Goal: Task Accomplishment & Management: Manage account settings

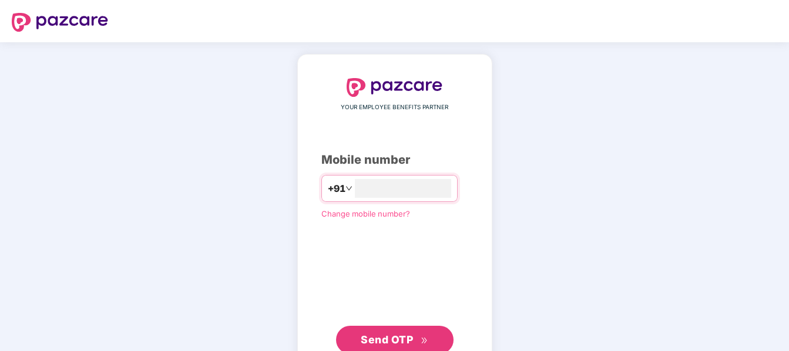
type input "**********"
click at [396, 344] on span "Send OTP" at bounding box center [387, 338] width 52 height 12
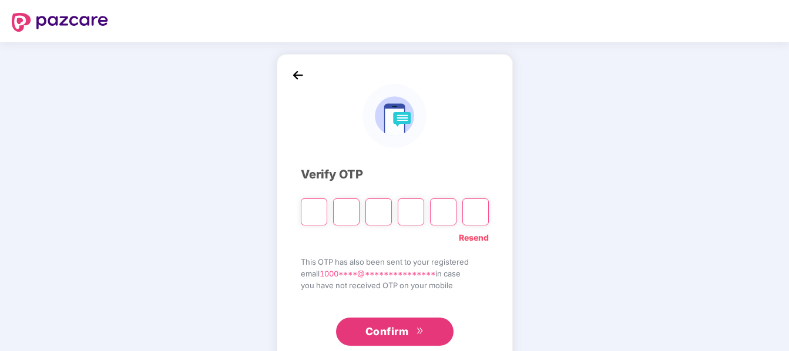
type input "*"
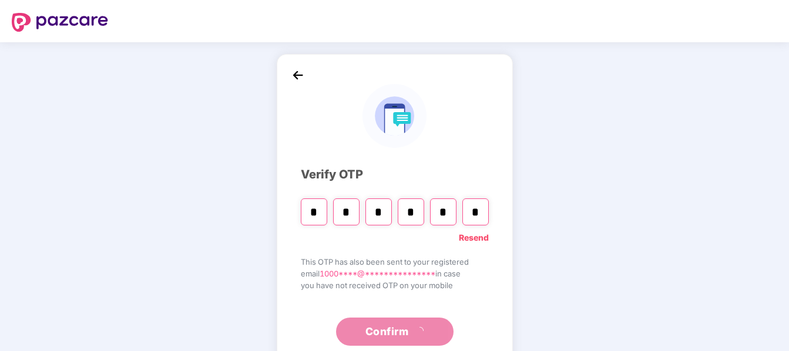
type input "*"
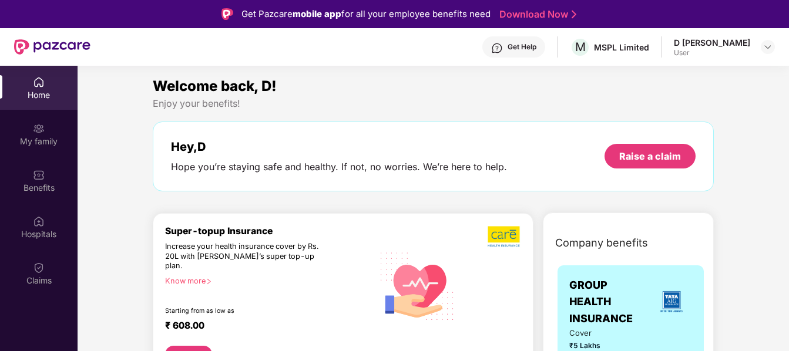
click at [46, 87] on div "Home" at bounding box center [39, 88] width 78 height 44
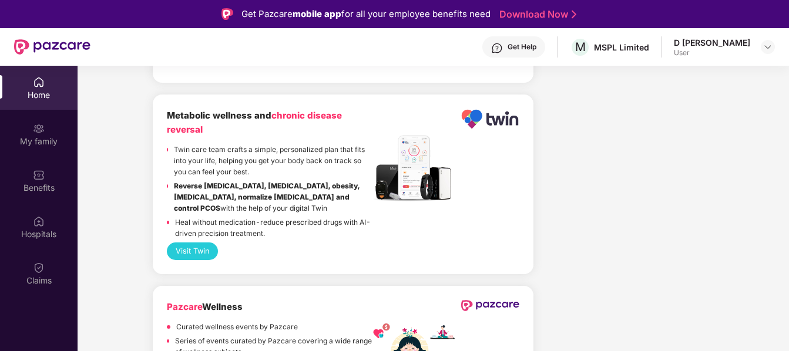
scroll to position [2096, 0]
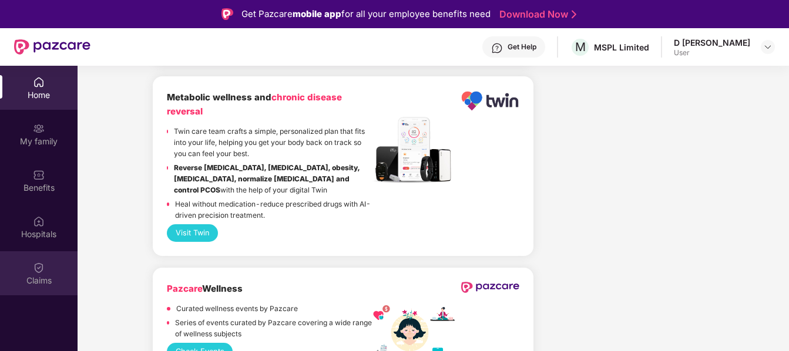
click at [43, 267] on img at bounding box center [39, 268] width 12 height 12
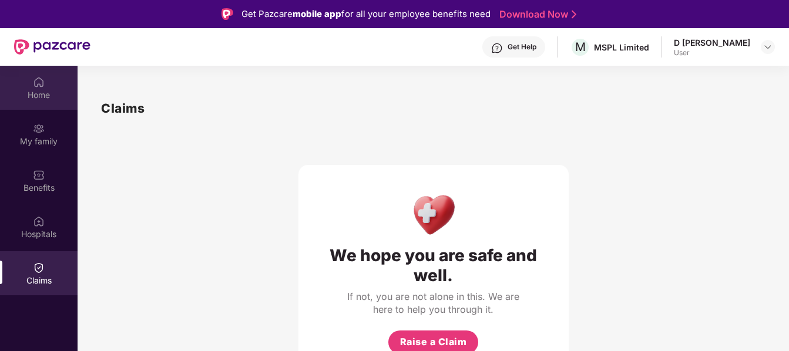
click at [40, 88] on img at bounding box center [39, 82] width 12 height 12
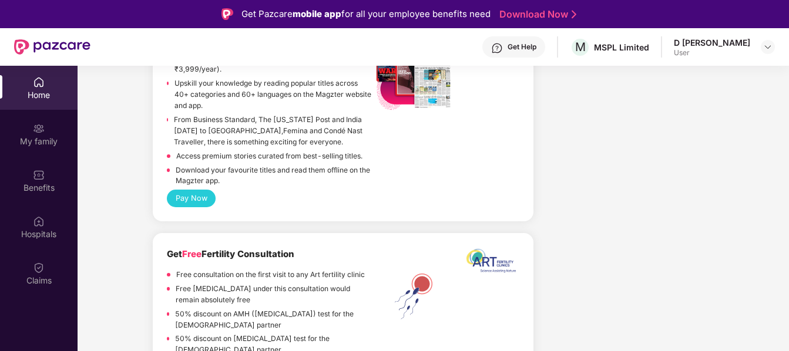
scroll to position [743, 0]
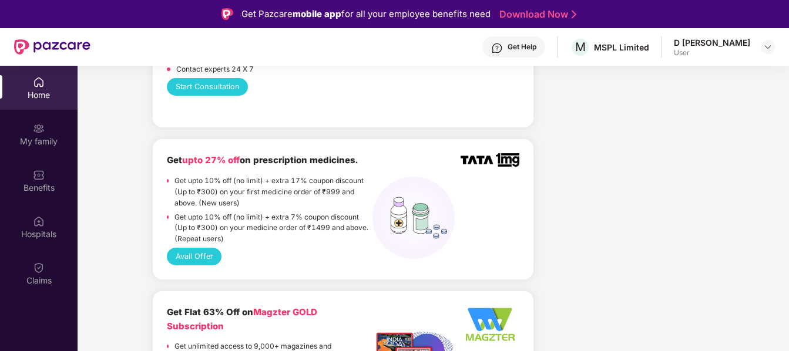
click at [296, 193] on p "Get upto 10% off (no limit) + extra 17% coupon discount (Up to ₹300) on your fi…" at bounding box center [273, 192] width 198 height 33
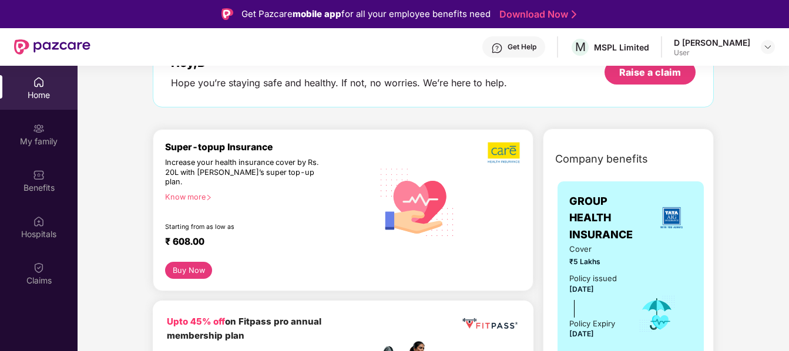
scroll to position [0, 0]
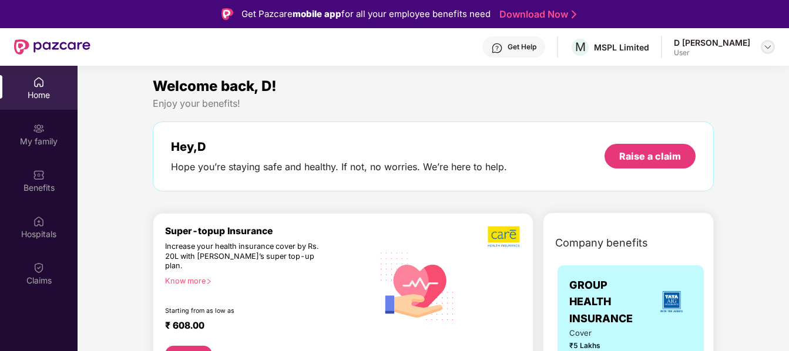
click at [764, 49] on img at bounding box center [767, 46] width 9 height 9
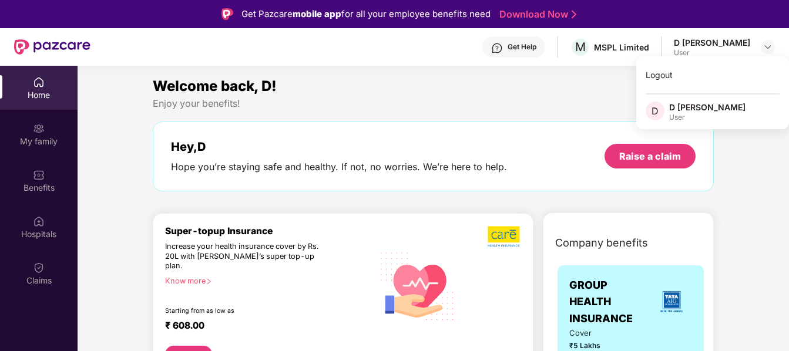
click at [443, 94] on div "Welcome back, D!" at bounding box center [433, 86] width 561 height 22
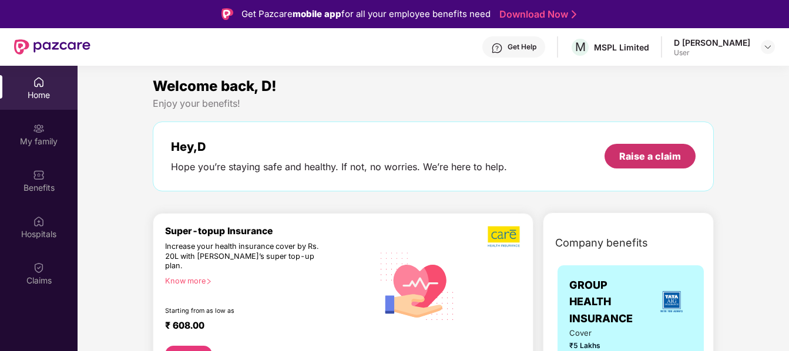
click at [631, 158] on div "Raise a claim" at bounding box center [650, 156] width 62 height 13
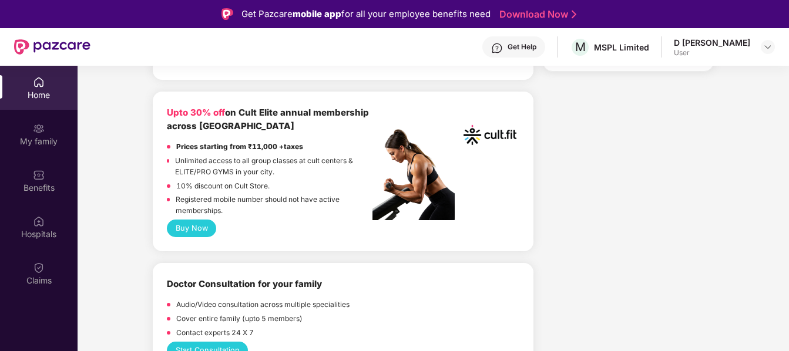
scroll to position [299, 0]
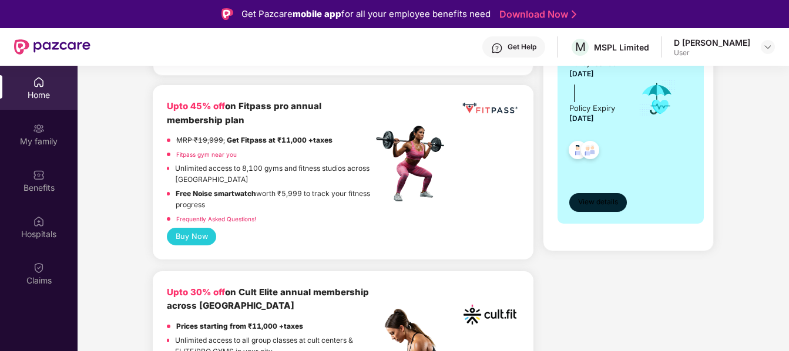
click at [585, 204] on span "View details" at bounding box center [598, 202] width 40 height 11
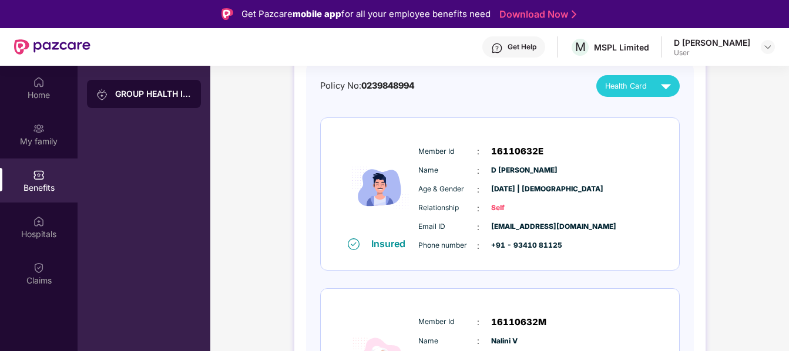
scroll to position [207, 0]
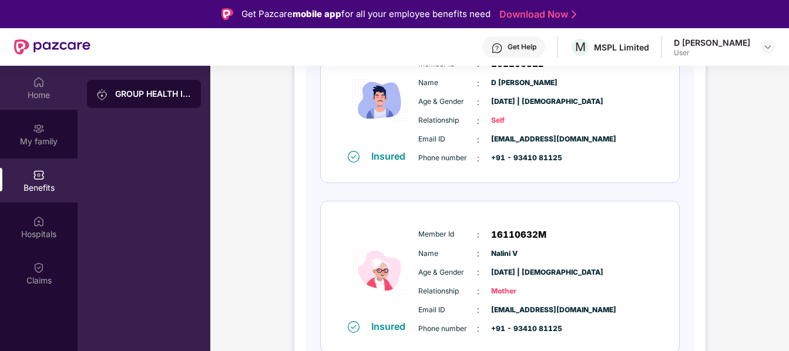
click at [31, 92] on div "Home" at bounding box center [39, 95] width 78 height 12
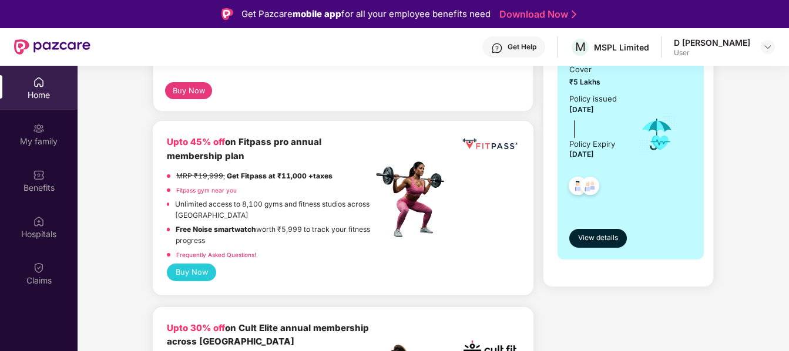
scroll to position [0, 0]
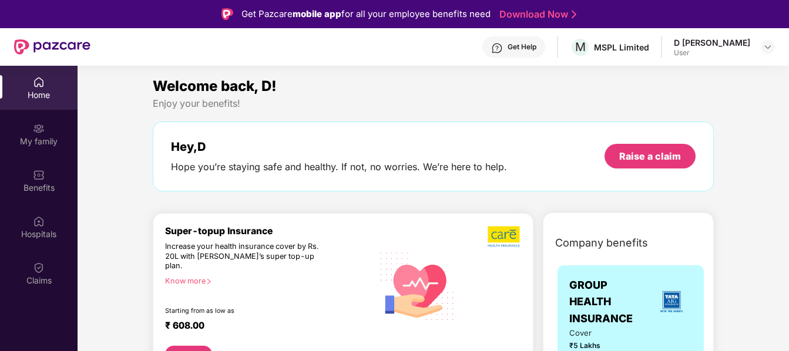
click at [27, 87] on div "Home" at bounding box center [39, 88] width 78 height 44
click at [635, 162] on div "Raise a claim" at bounding box center [650, 156] width 62 height 13
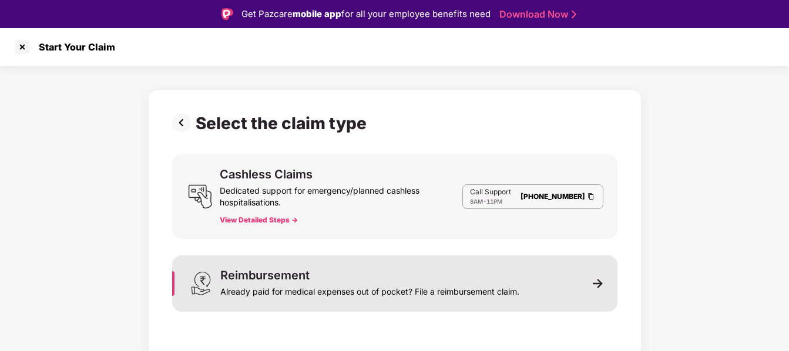
click at [280, 295] on div "Already paid for medical expenses out of pocket? File a reimbursement claim." at bounding box center [369, 289] width 299 height 16
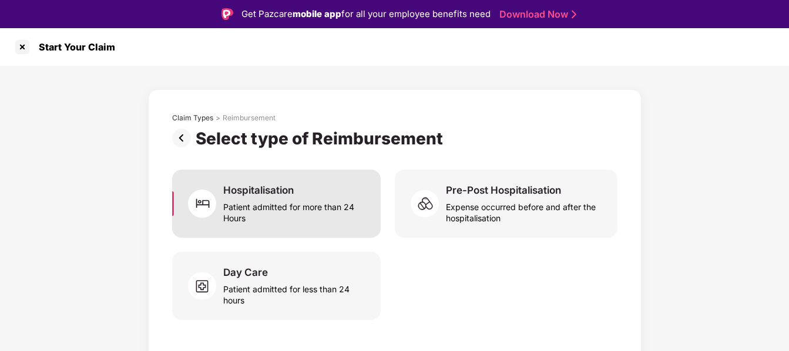
click at [243, 208] on div "Patient admitted for more than 24 Hours" at bounding box center [294, 210] width 143 height 27
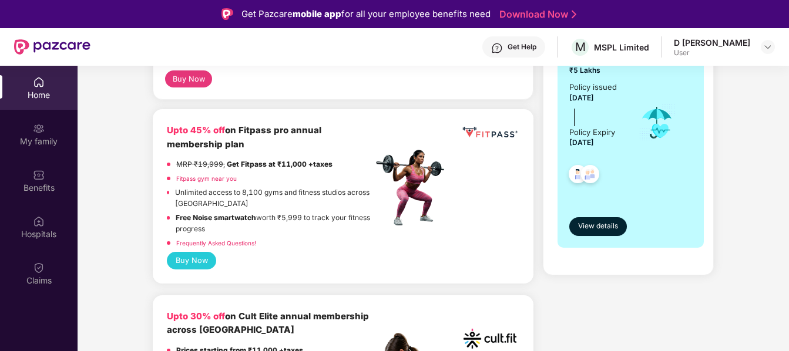
scroll to position [299, 0]
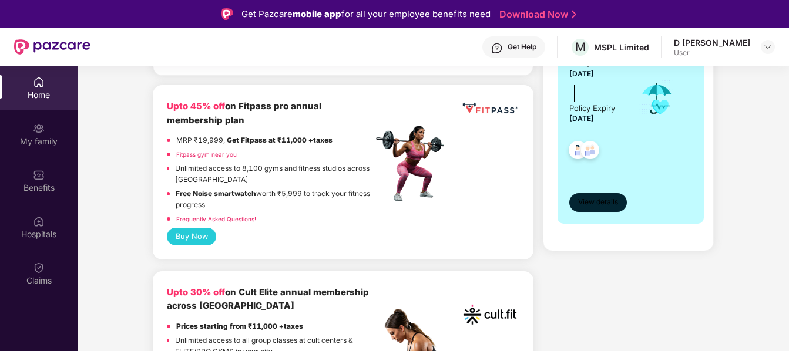
click at [600, 210] on button "View details" at bounding box center [597, 202] width 57 height 19
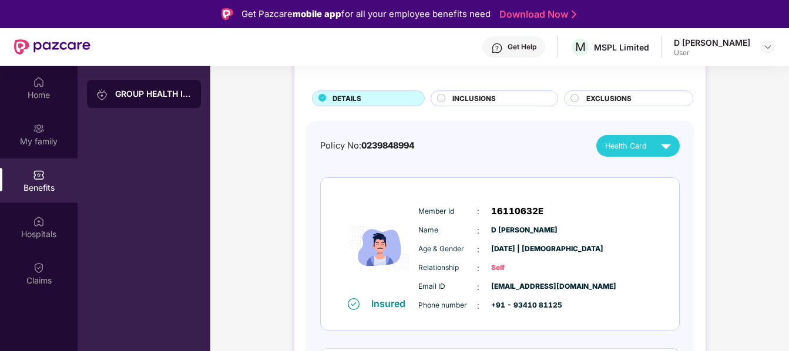
scroll to position [0, 0]
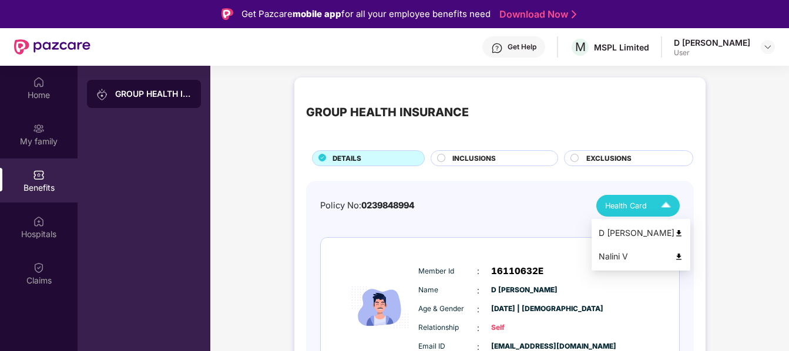
click at [674, 233] on img at bounding box center [678, 233] width 9 height 9
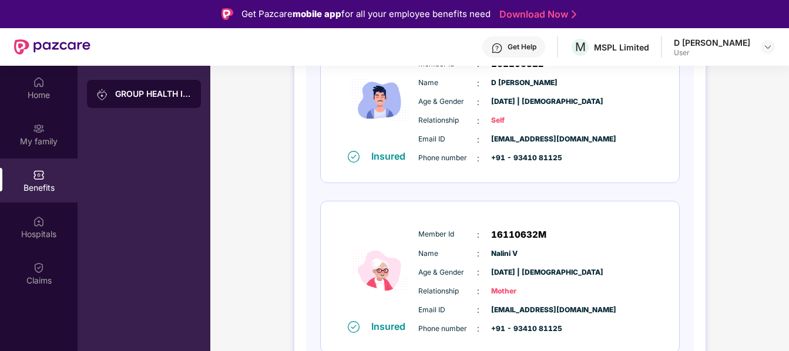
scroll to position [76, 0]
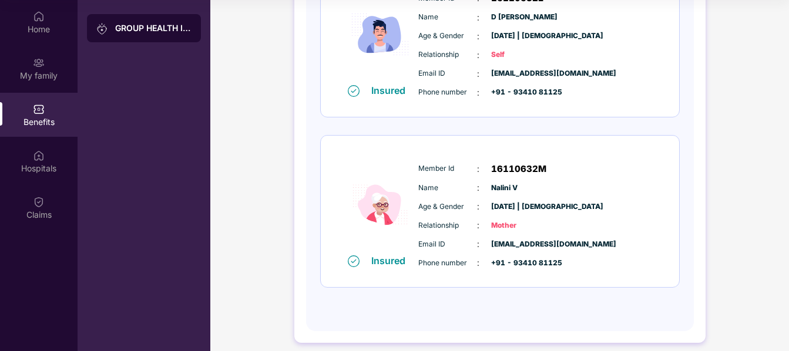
click at [617, 240] on div "Email ID : [EMAIL_ADDRESS][DOMAIN_NAME]" at bounding box center [534, 244] width 233 height 13
click at [748, 165] on div "GROUP HEALTH INSURANCE DETAILS INCLUSIONS EXCLUSIONS Policy No: 0239848994 Heal…" at bounding box center [499, 80] width 578 height 562
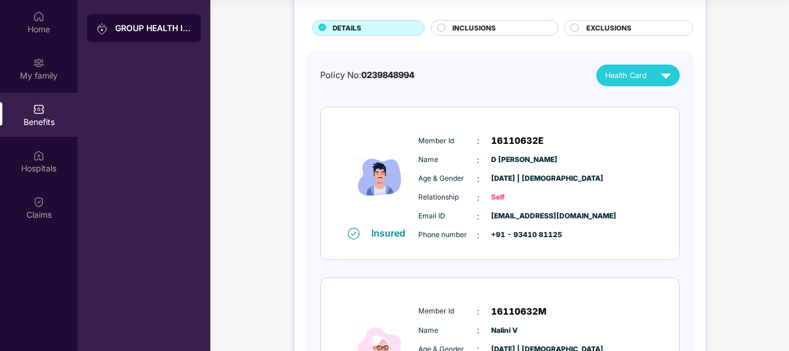
scroll to position [120, 0]
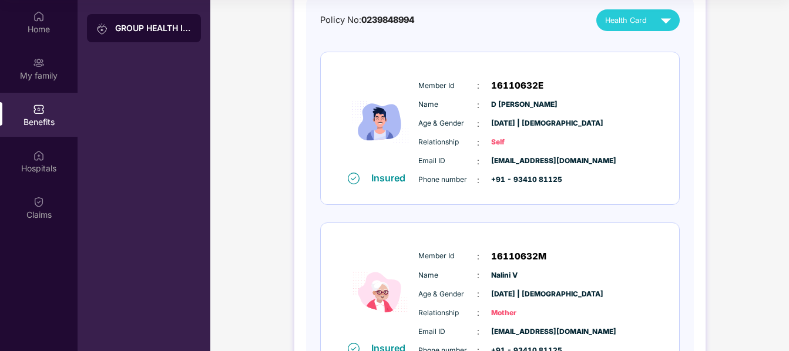
click at [659, 12] on img at bounding box center [665, 20] width 21 height 21
click at [674, 67] on img at bounding box center [678, 71] width 9 height 9
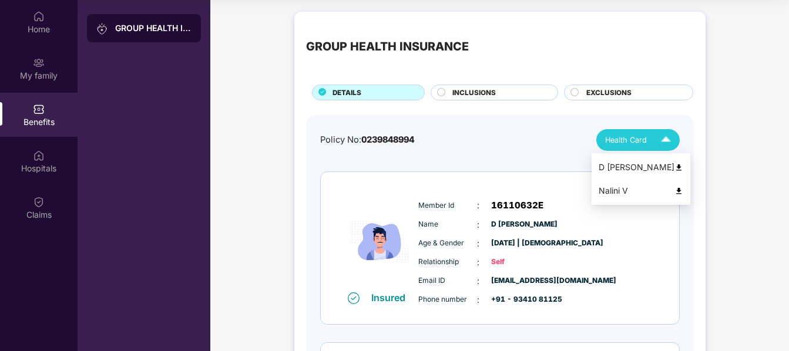
click at [674, 163] on img at bounding box center [678, 167] width 9 height 9
click at [662, 132] on img at bounding box center [665, 140] width 21 height 21
click at [674, 187] on img at bounding box center [678, 191] width 9 height 9
click at [674, 163] on img at bounding box center [678, 167] width 9 height 9
click at [659, 130] on img at bounding box center [665, 140] width 21 height 21
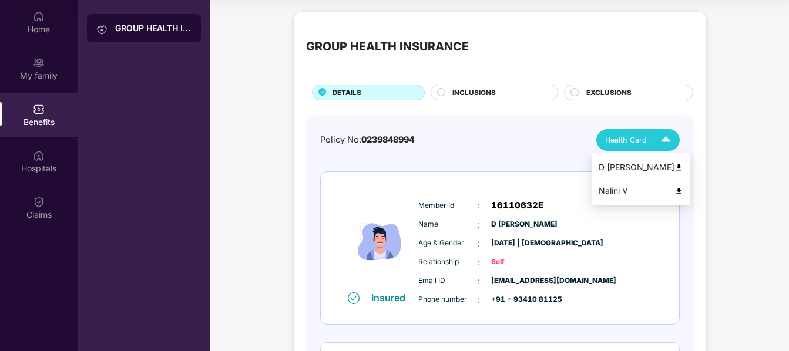
click at [674, 187] on img at bounding box center [678, 191] width 9 height 9
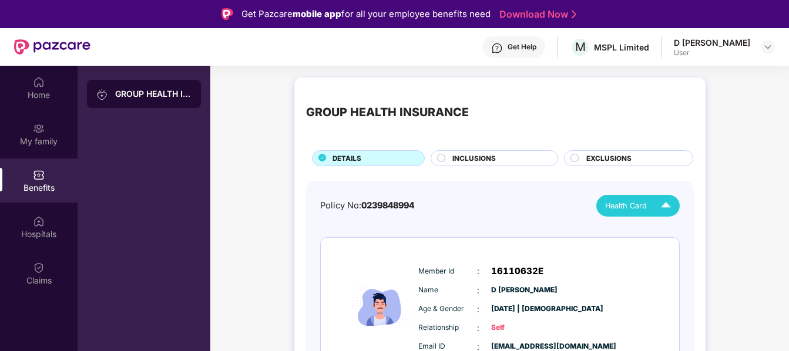
drag, startPoint x: 766, startPoint y: 48, endPoint x: 763, endPoint y: 42, distance: 6.8
click at [766, 49] on img at bounding box center [767, 46] width 9 height 9
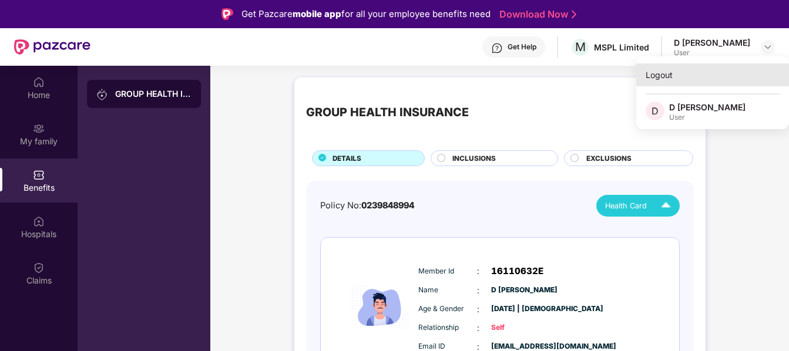
click at [661, 73] on div "Logout" at bounding box center [712, 74] width 153 height 23
